Goal: Information Seeking & Learning: Learn about a topic

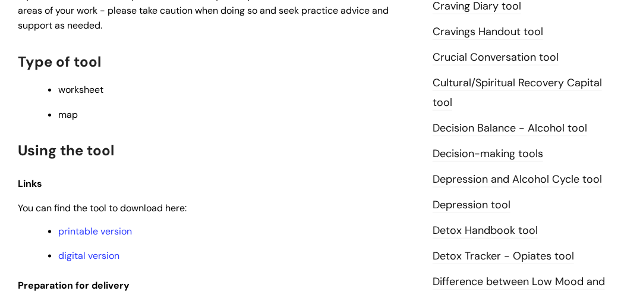
scroll to position [610, 0]
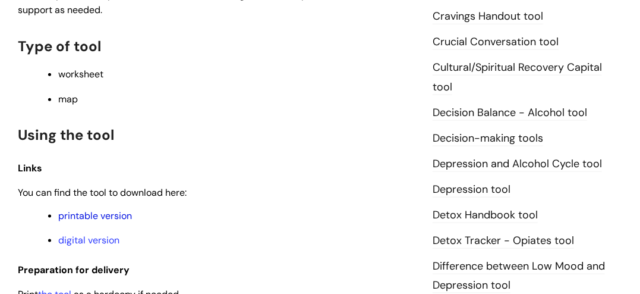
click at [108, 209] on link "printable version" at bounding box center [95, 215] width 74 height 12
click at [87, 234] on link "digital version" at bounding box center [88, 240] width 61 height 12
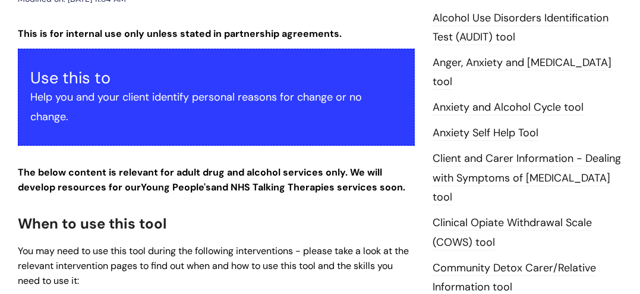
scroll to position [0, 0]
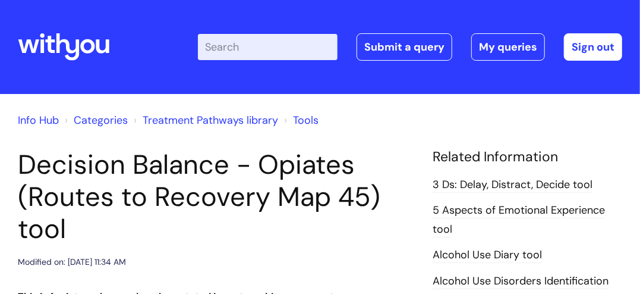
click at [303, 122] on link "Tools" at bounding box center [306, 120] width 26 height 14
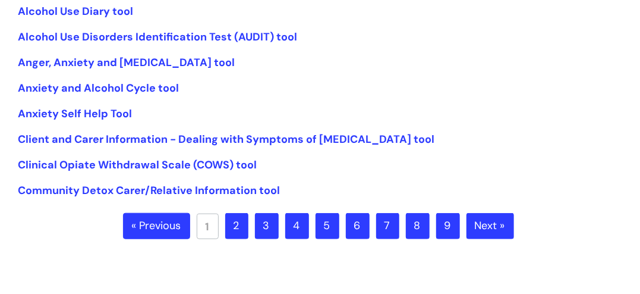
scroll to position [385, 0]
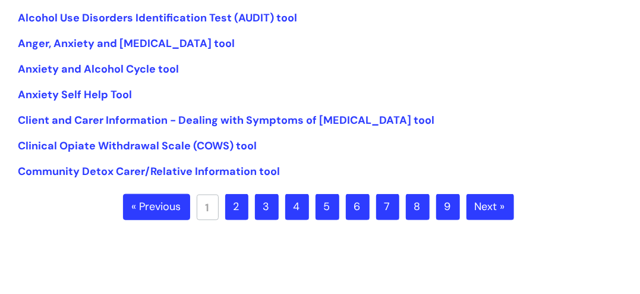
click at [240, 204] on link "2" at bounding box center [236, 207] width 23 height 26
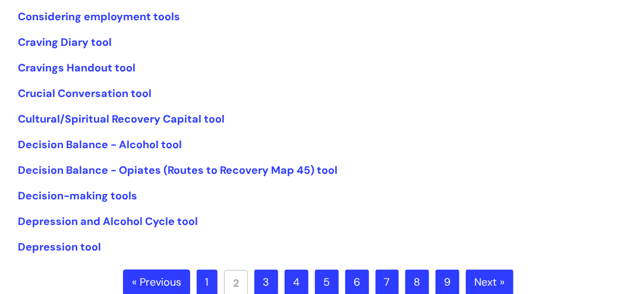
scroll to position [332, 0]
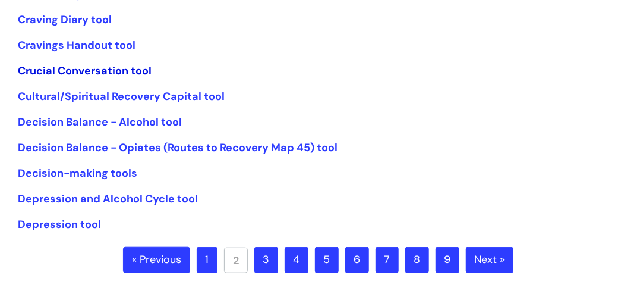
click at [81, 71] on link "Crucial Conversation tool" at bounding box center [85, 71] width 134 height 14
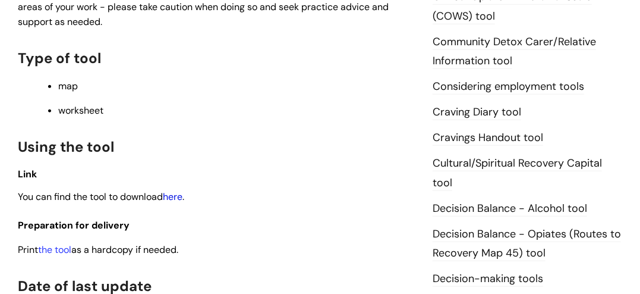
scroll to position [501, 0]
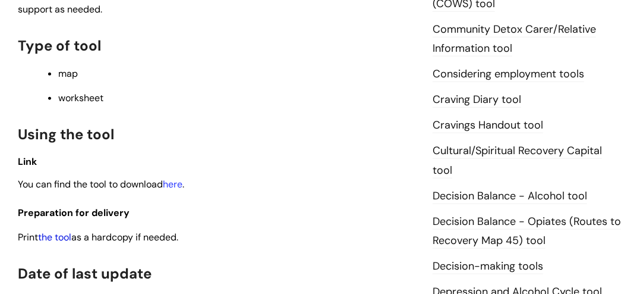
click at [61, 238] on link "the tool" at bounding box center [54, 237] width 33 height 12
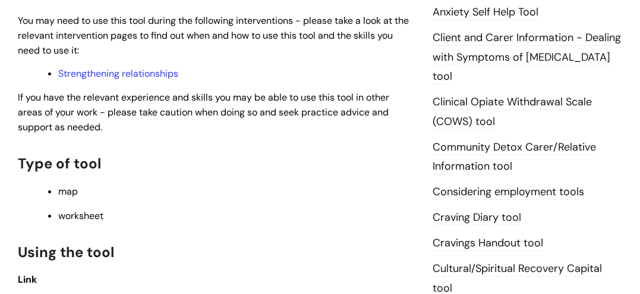
scroll to position [130, 0]
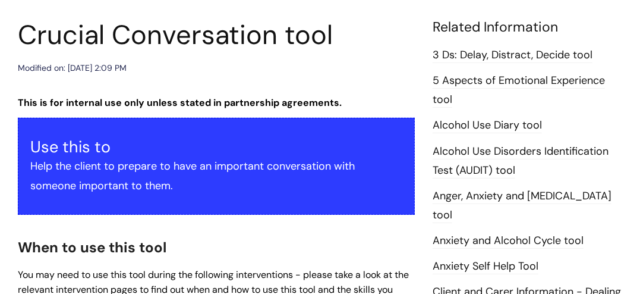
click at [474, 52] on link "3 Ds: Delay, Distract, Decide tool" at bounding box center [513, 55] width 160 height 15
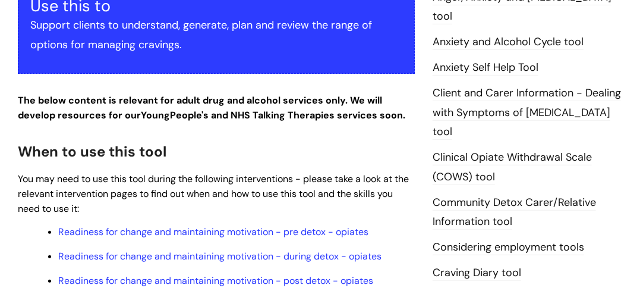
scroll to position [313, 0]
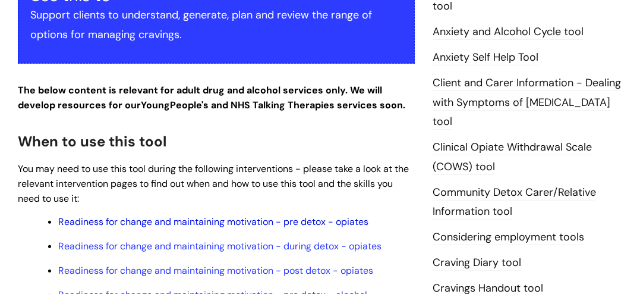
click at [244, 221] on link "Readiness for change and maintaining motivation - pre detox - opiates" at bounding box center [213, 221] width 310 height 12
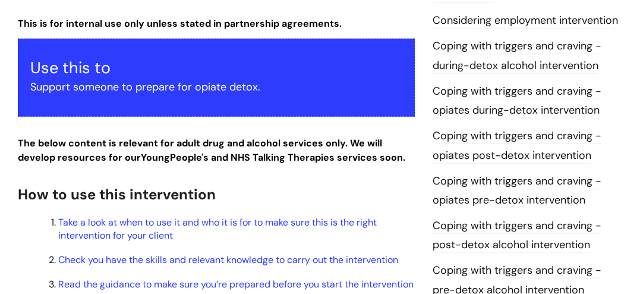
scroll to position [299, 0]
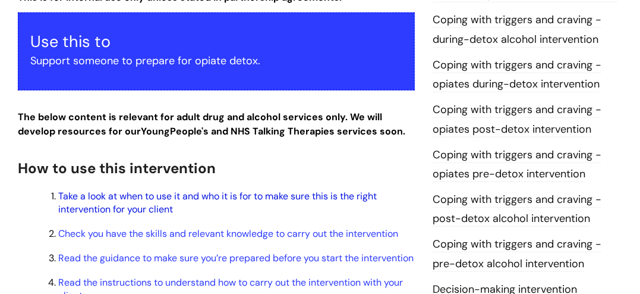
click at [194, 195] on link "Take a look at when to use it and who it is for to make sure this is the right …" at bounding box center [217, 203] width 319 height 26
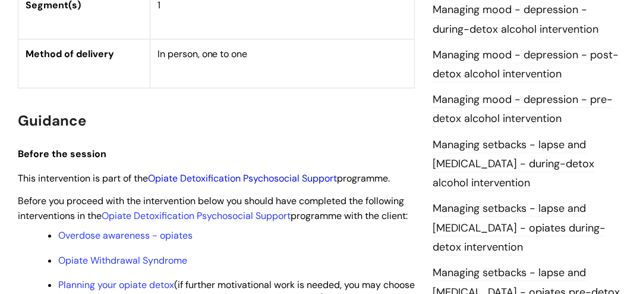
scroll to position [995, 0]
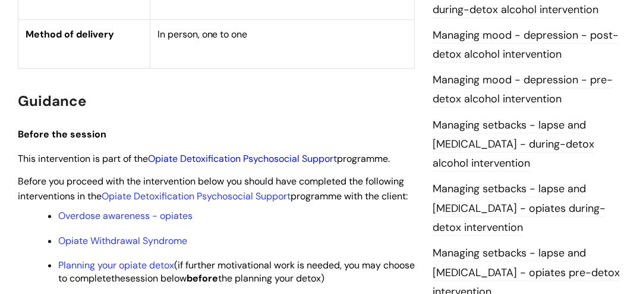
click at [259, 165] on link "Opiate Detoxification Psychosocial Support" at bounding box center [242, 158] width 189 height 12
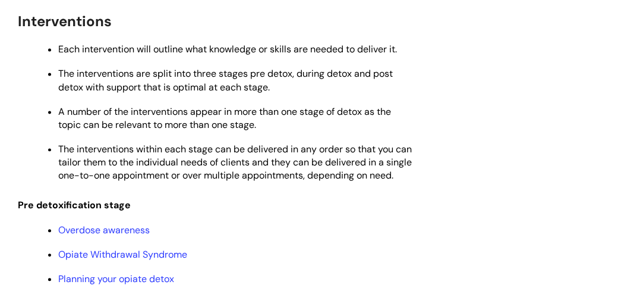
scroll to position [1068, 0]
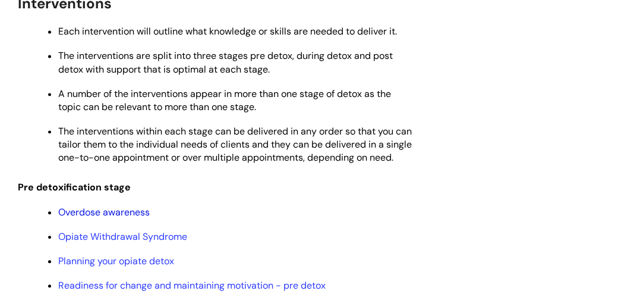
click at [137, 218] on link "Overdose awareness" at bounding box center [104, 212] width 92 height 12
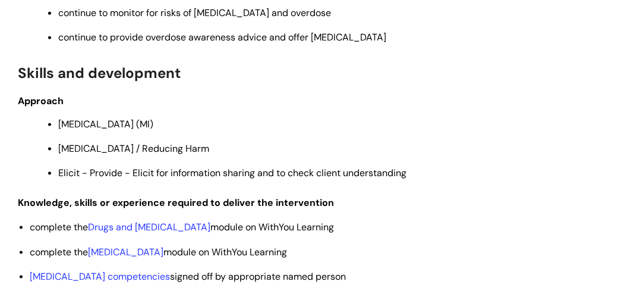
scroll to position [2561, 0]
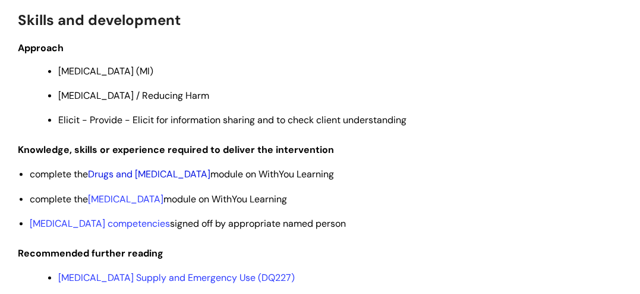
click at [185, 168] on link "Drugs and [MEDICAL_DATA]" at bounding box center [149, 174] width 122 height 12
